Goal: Find specific page/section: Find specific page/section

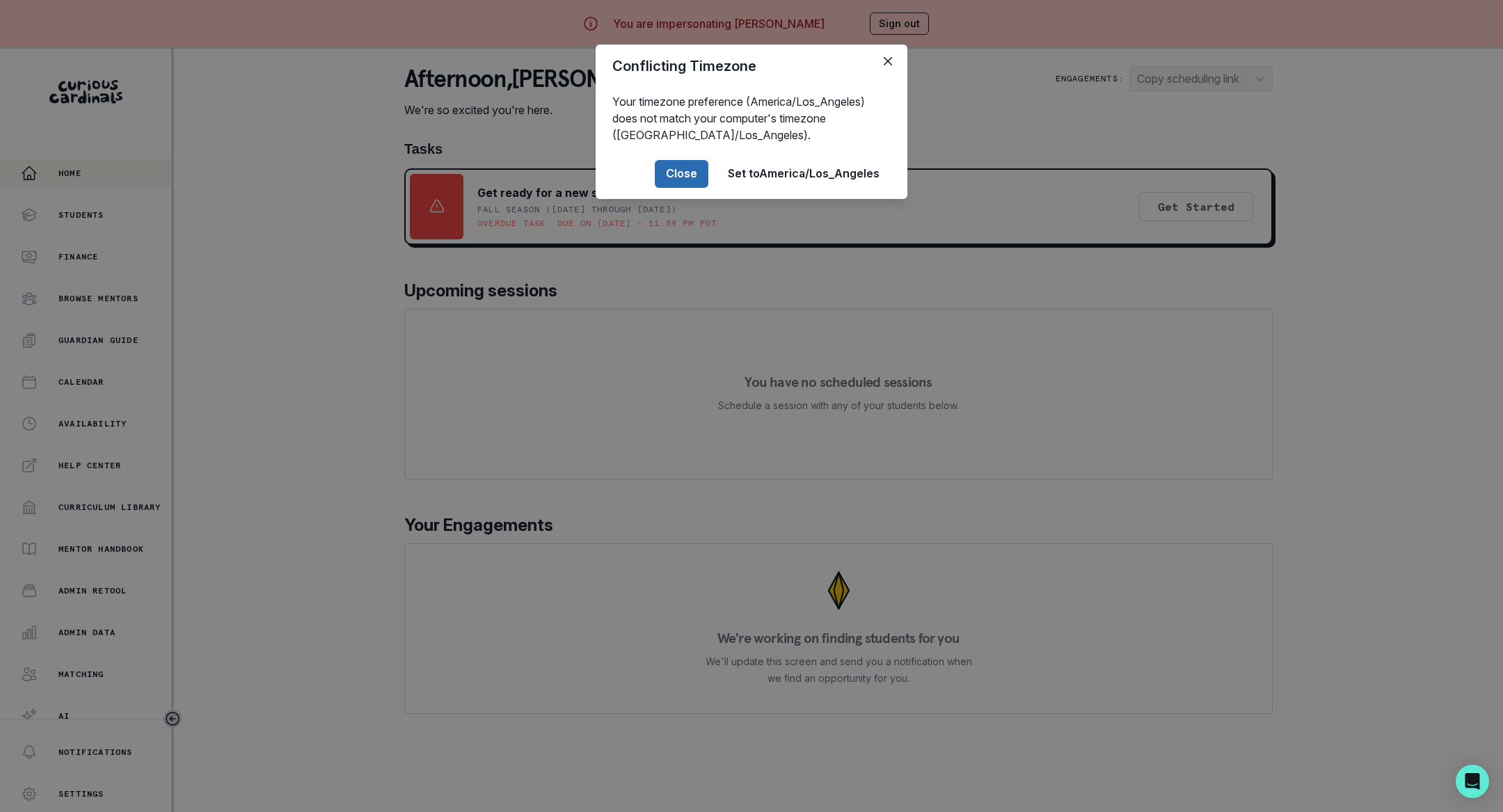
click at [687, 171] on button "Close" at bounding box center [682, 174] width 54 height 28
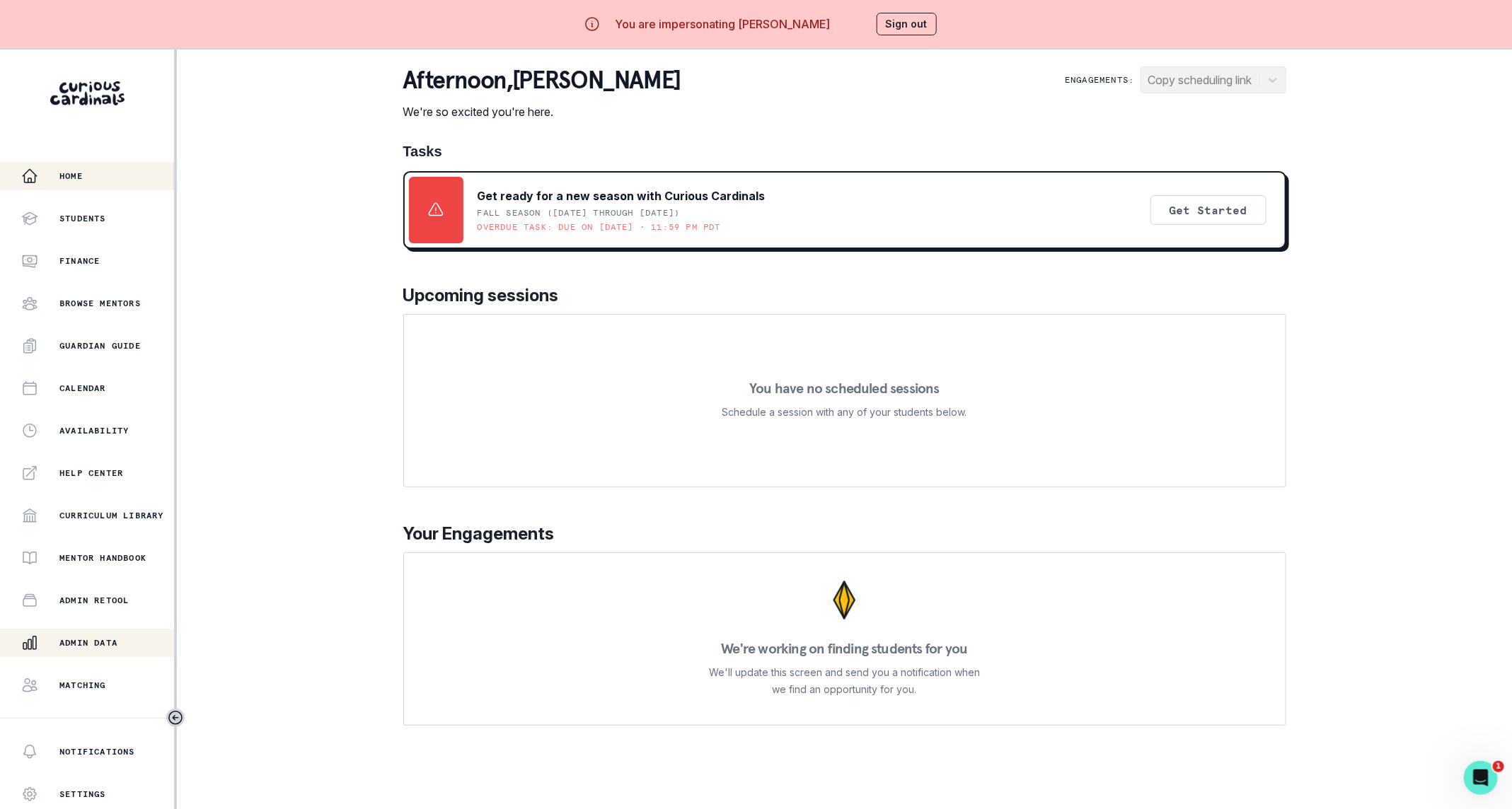
click at [103, 645] on p "Admin Data" at bounding box center [88, 643] width 58 height 12
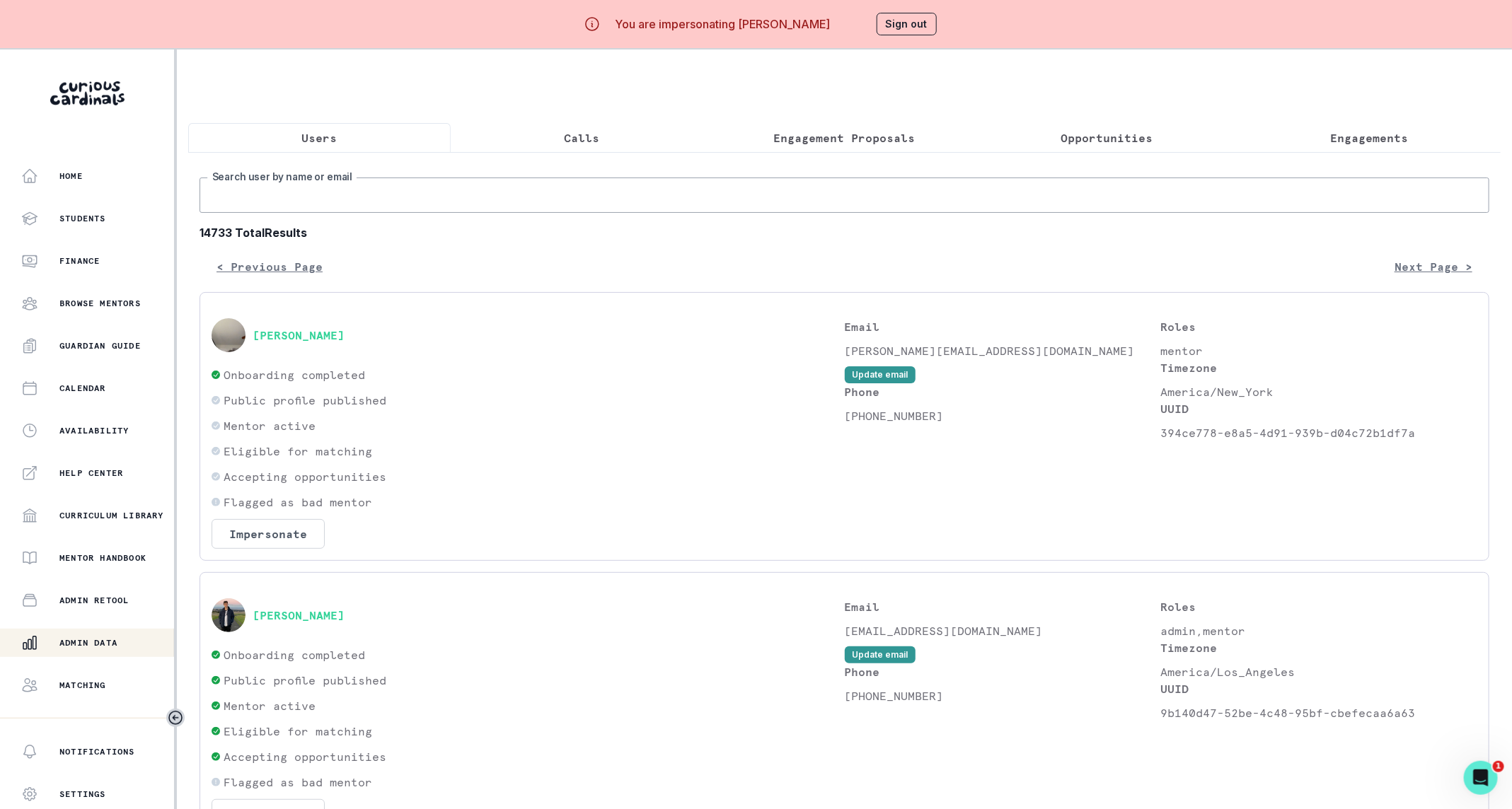
click at [464, 213] on input "Search user by name or email" at bounding box center [845, 195] width 1290 height 35
type input "Aiden"
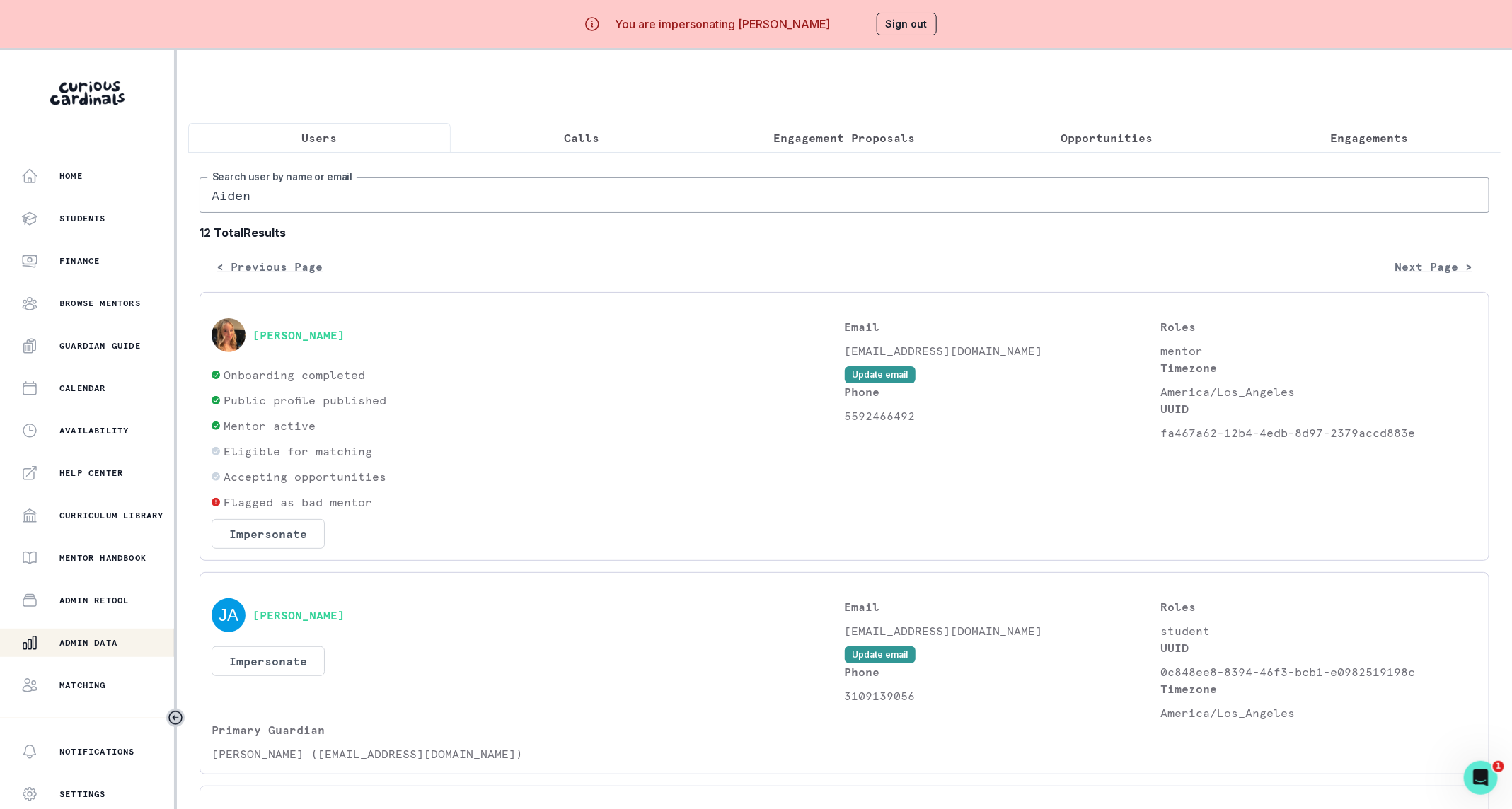
click at [386, 210] on input "Aiden" at bounding box center [845, 195] width 1290 height 35
type input "Aiden DUck"
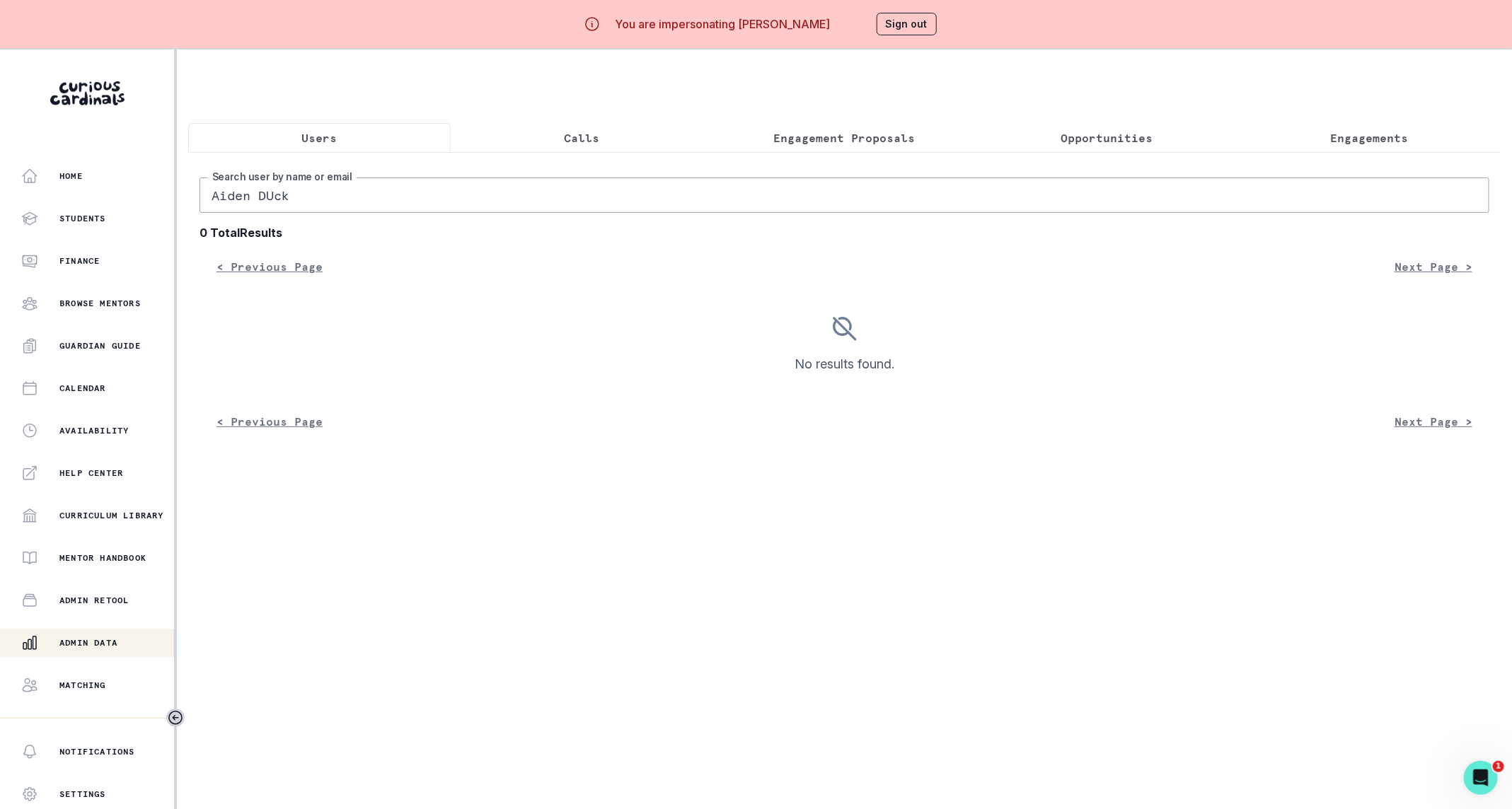
click at [287, 205] on input "Aiden DUck" at bounding box center [845, 195] width 1290 height 35
click at [282, 212] on input "Aiden DUck" at bounding box center [845, 195] width 1290 height 35
click at [278, 210] on input "Aiden DUck" at bounding box center [845, 195] width 1290 height 35
type input "Aiden D"
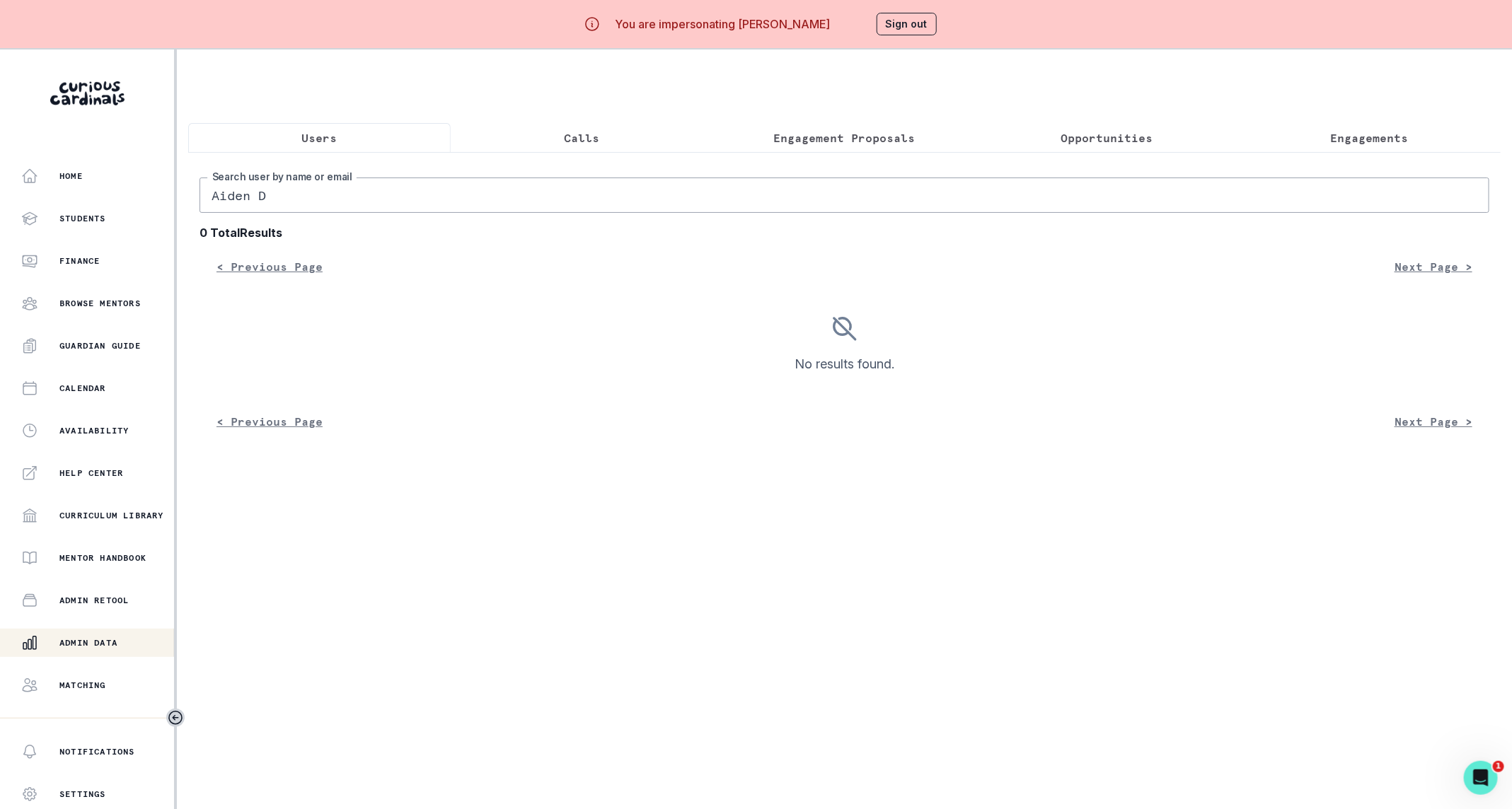
click at [243, 209] on input "Aiden D" at bounding box center [845, 195] width 1290 height 35
type input "[PERSON_NAME]"
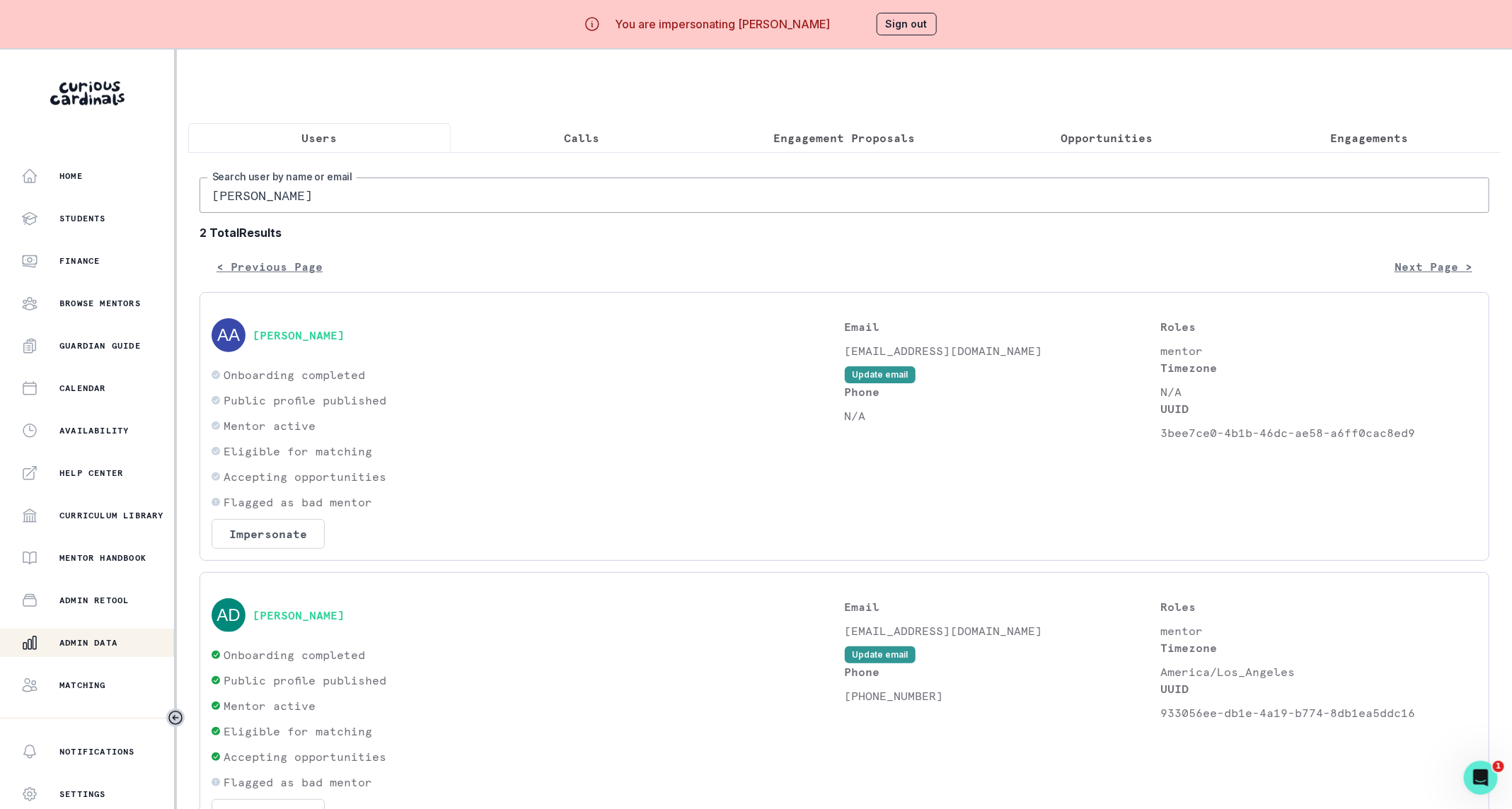
scroll to position [41, 0]
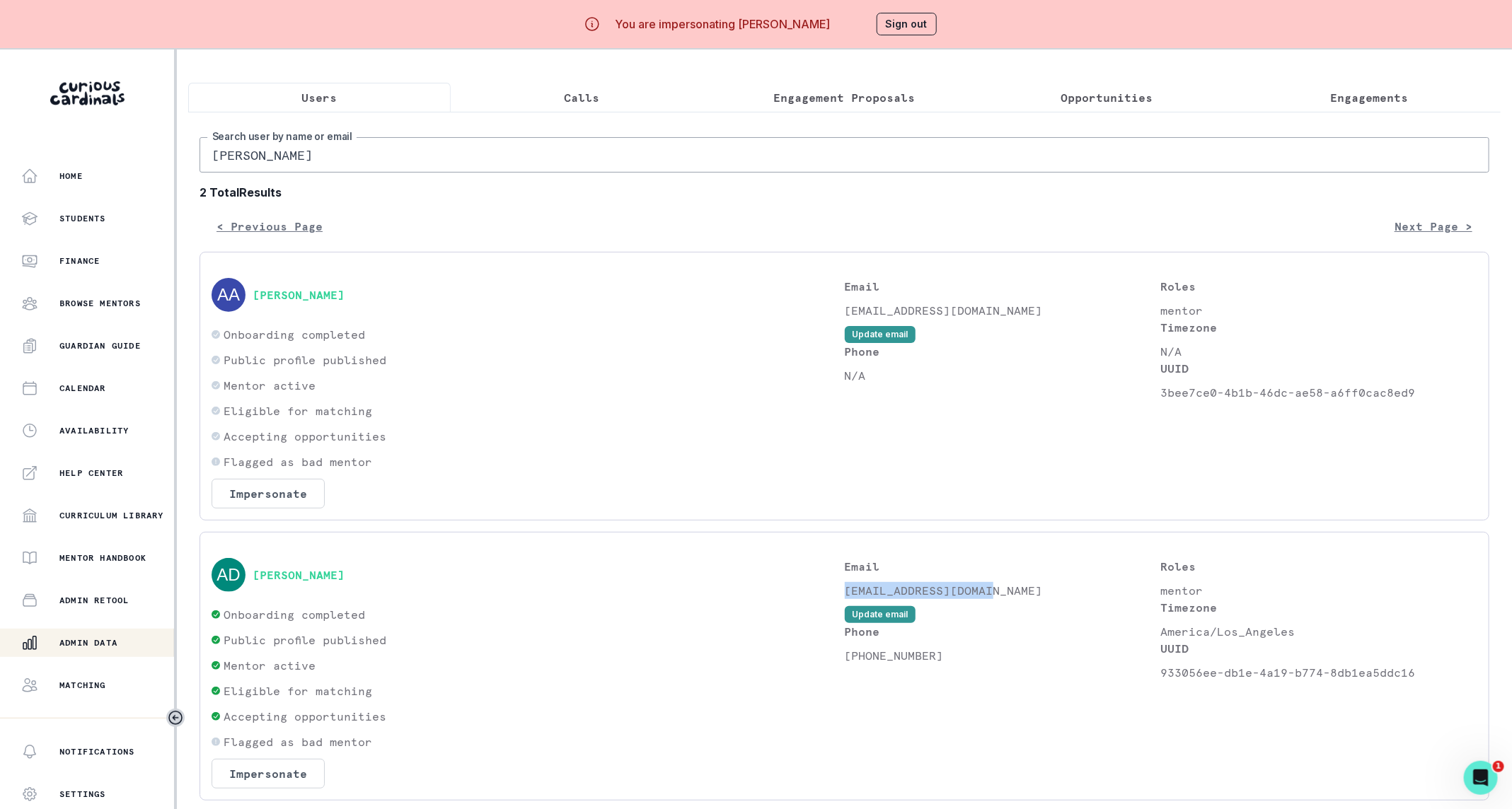
drag, startPoint x: 1011, startPoint y: 607, endPoint x: 845, endPoint y: 600, distance: 166.1
click at [845, 599] on p "[EMAIL_ADDRESS][DOMAIN_NAME]" at bounding box center [1004, 591] width 317 height 17
copy p "[EMAIL_ADDRESS][DOMAIN_NAME]"
click at [307, 582] on button "[PERSON_NAME]" at bounding box center [299, 575] width 92 height 14
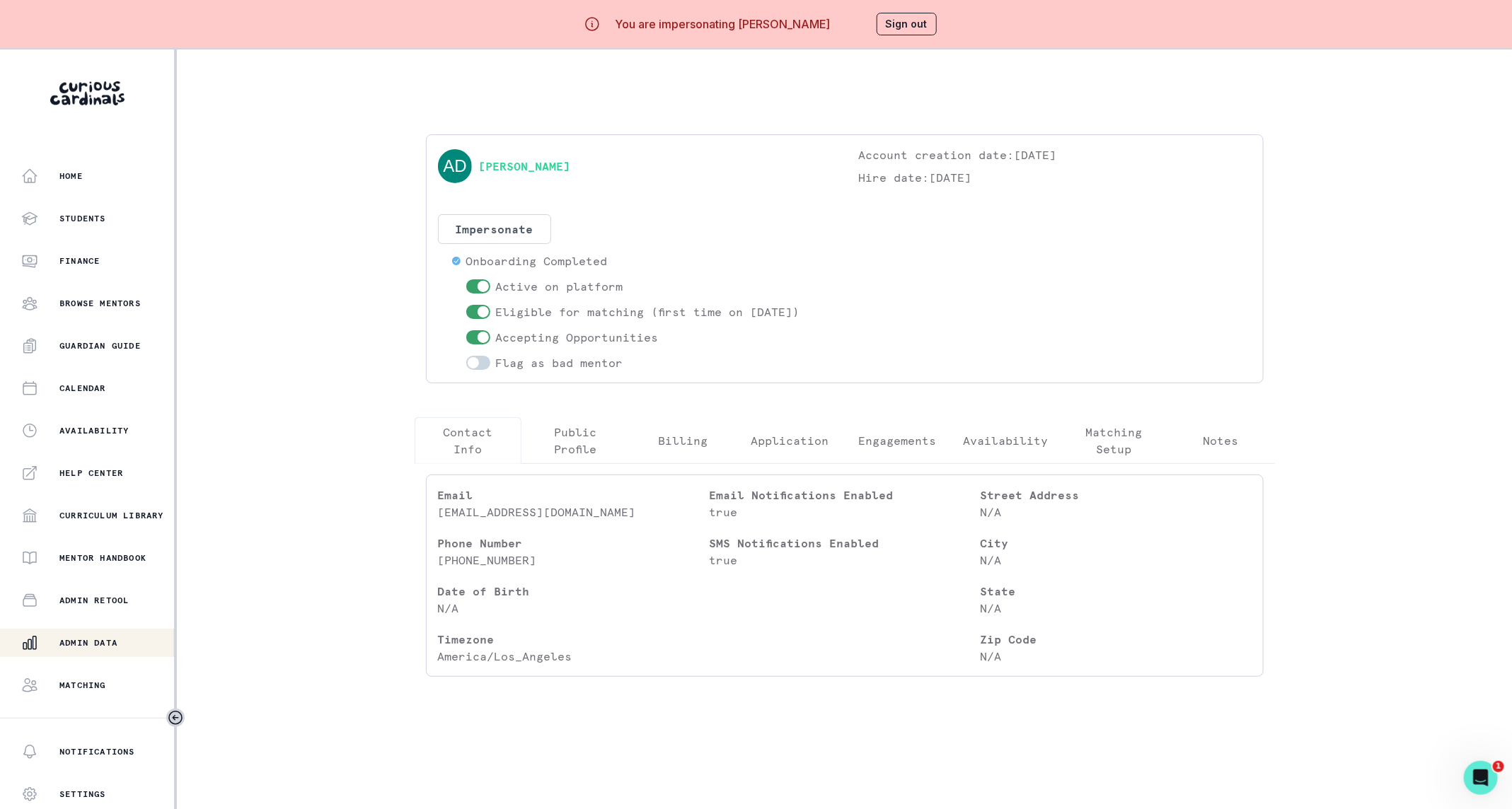
click at [904, 440] on p "Engagements" at bounding box center [898, 440] width 78 height 17
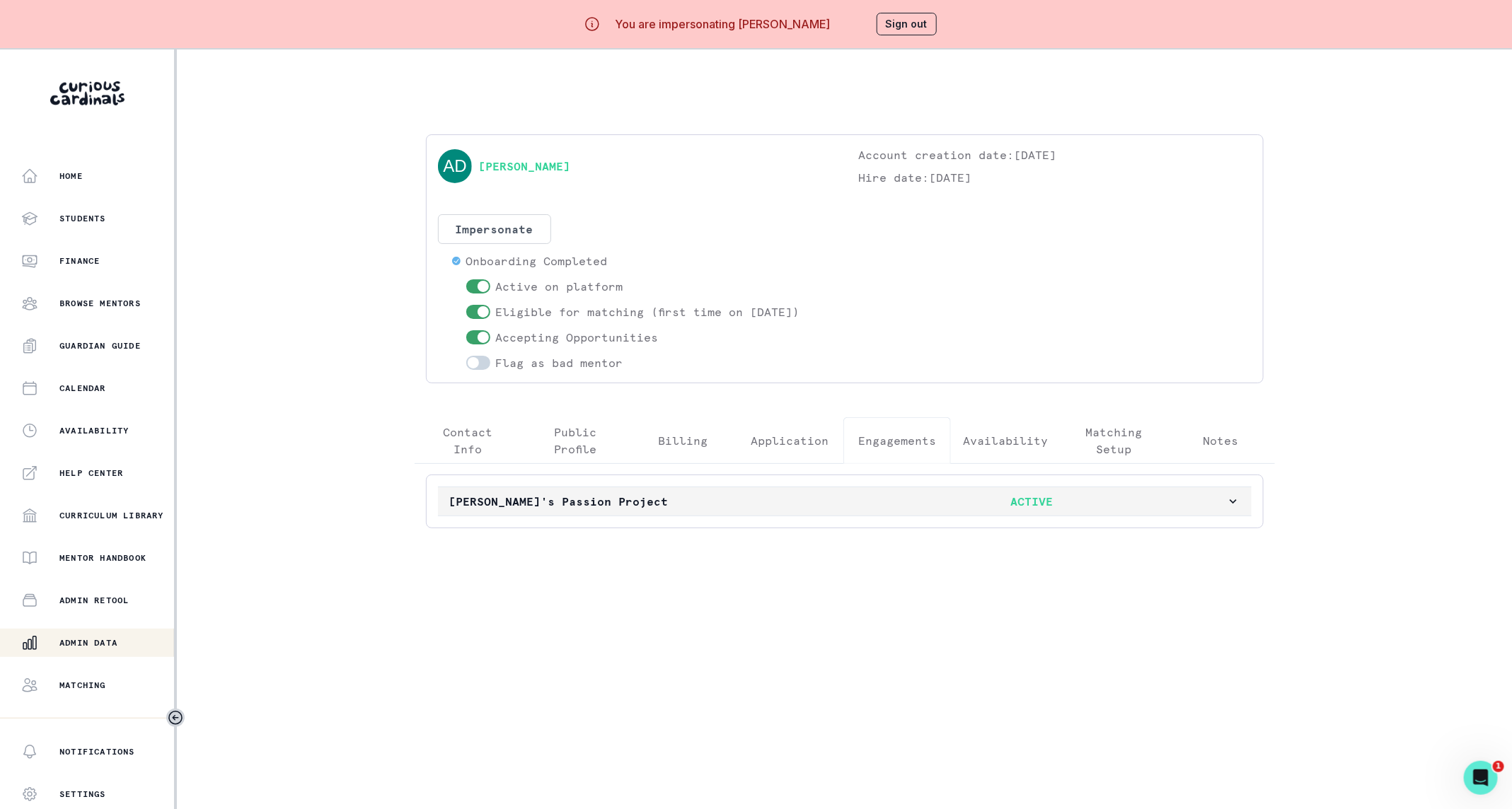
click at [947, 500] on p "ACTIVE" at bounding box center [1032, 502] width 388 height 17
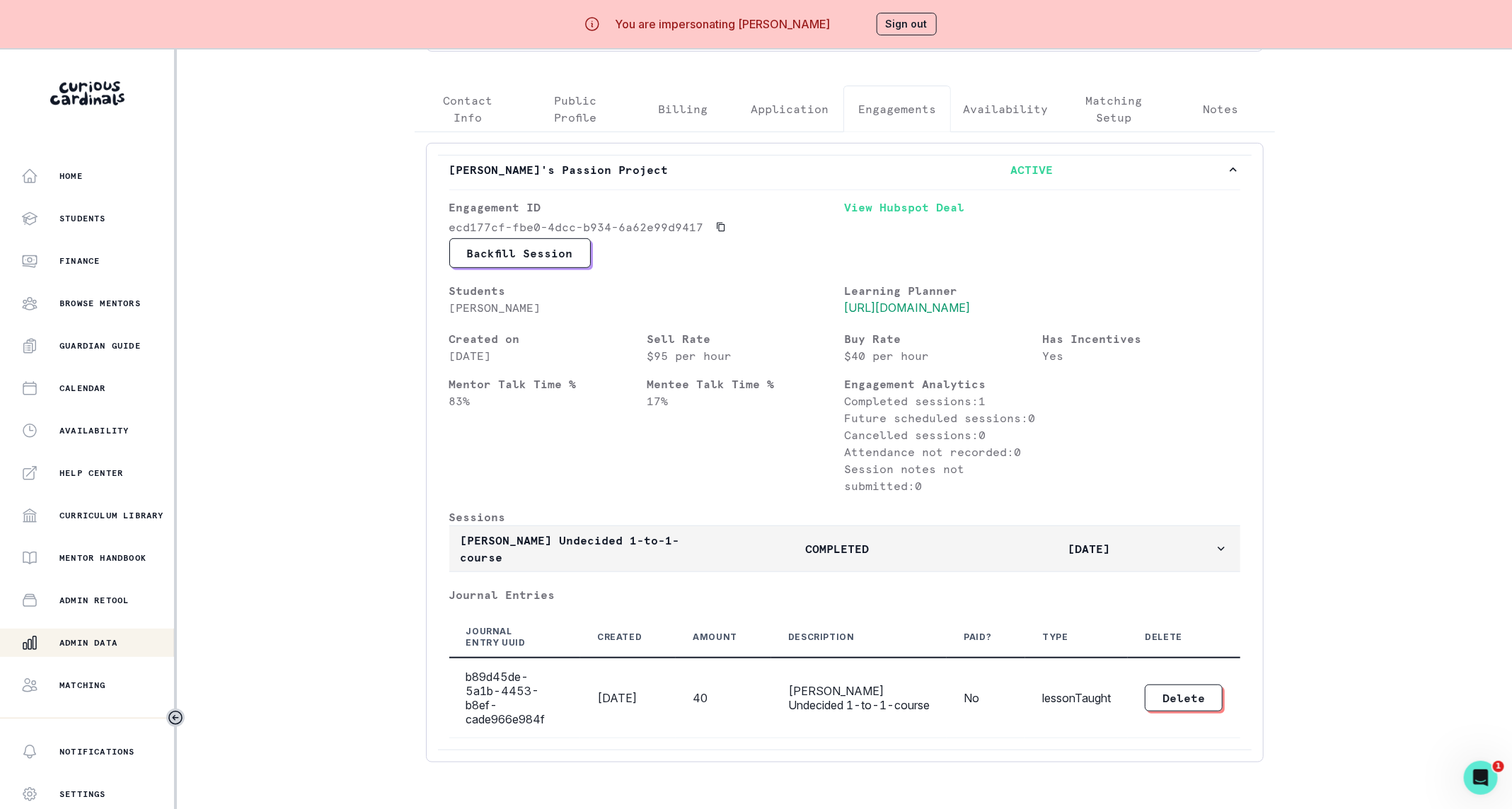
scroll to position [48, 0]
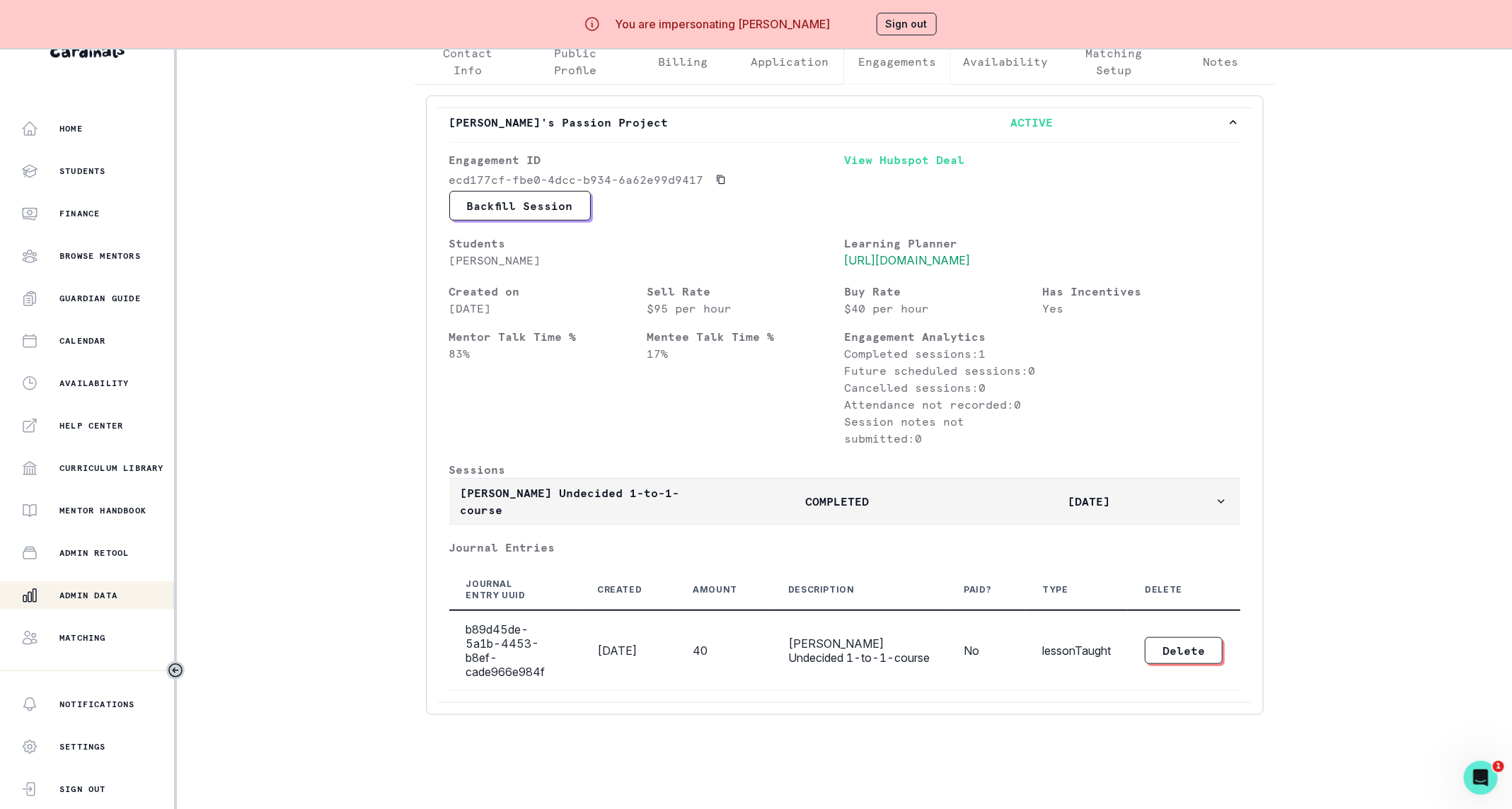
click at [972, 510] on p "[DATE]" at bounding box center [1089, 502] width 251 height 17
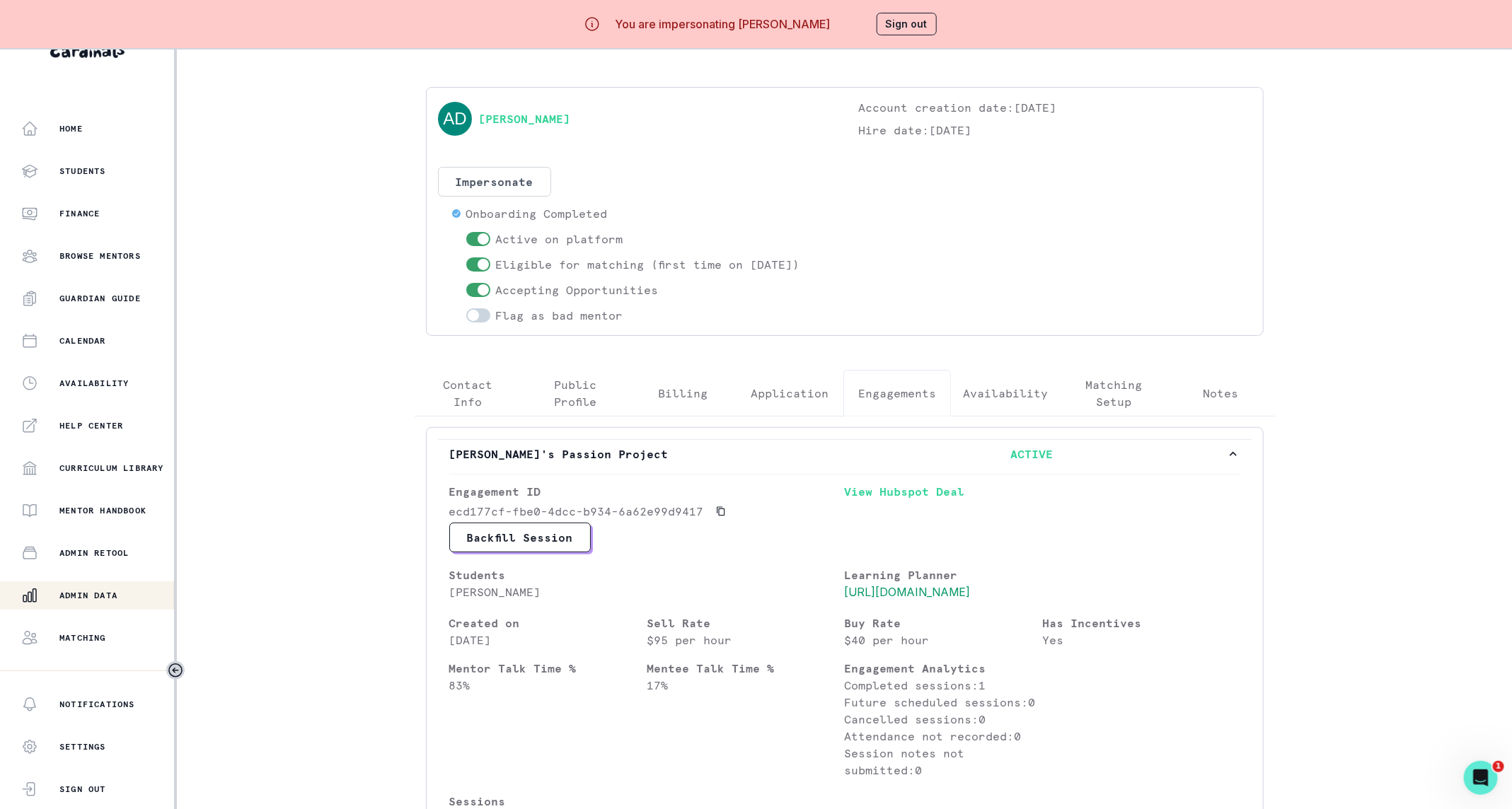
scroll to position [0, 0]
